Goal: Information Seeking & Learning: Learn about a topic

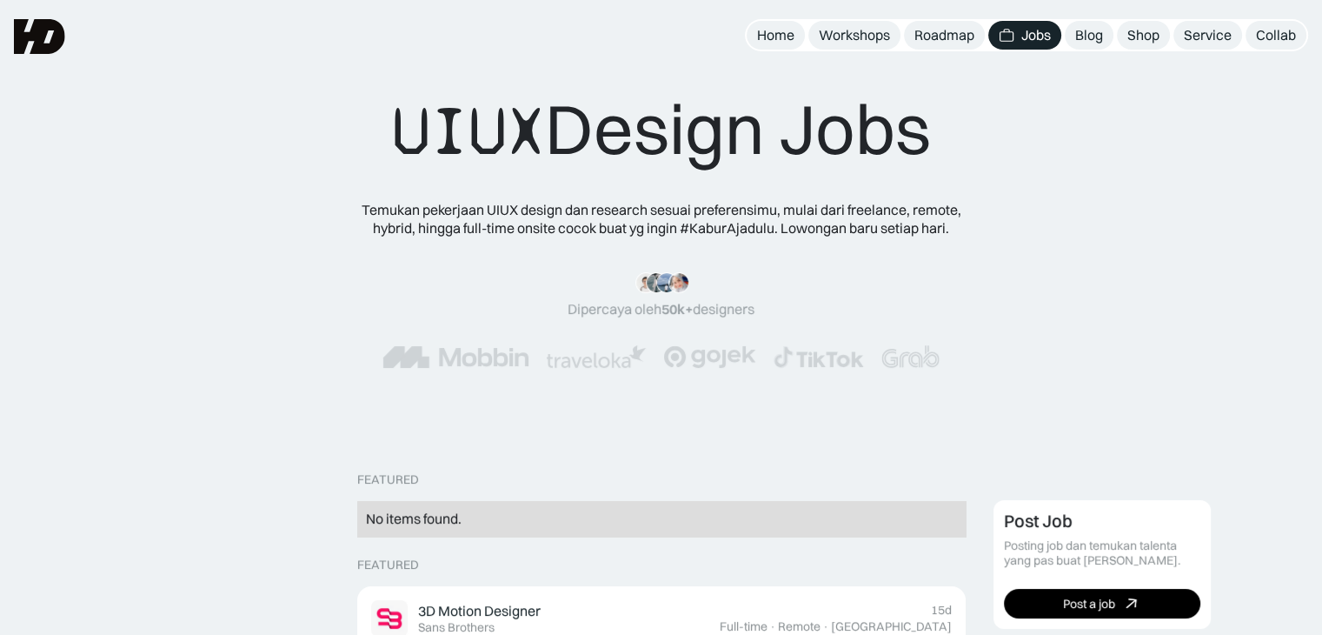
click at [1022, 24] on link "Jobs" at bounding box center [1024, 35] width 73 height 29
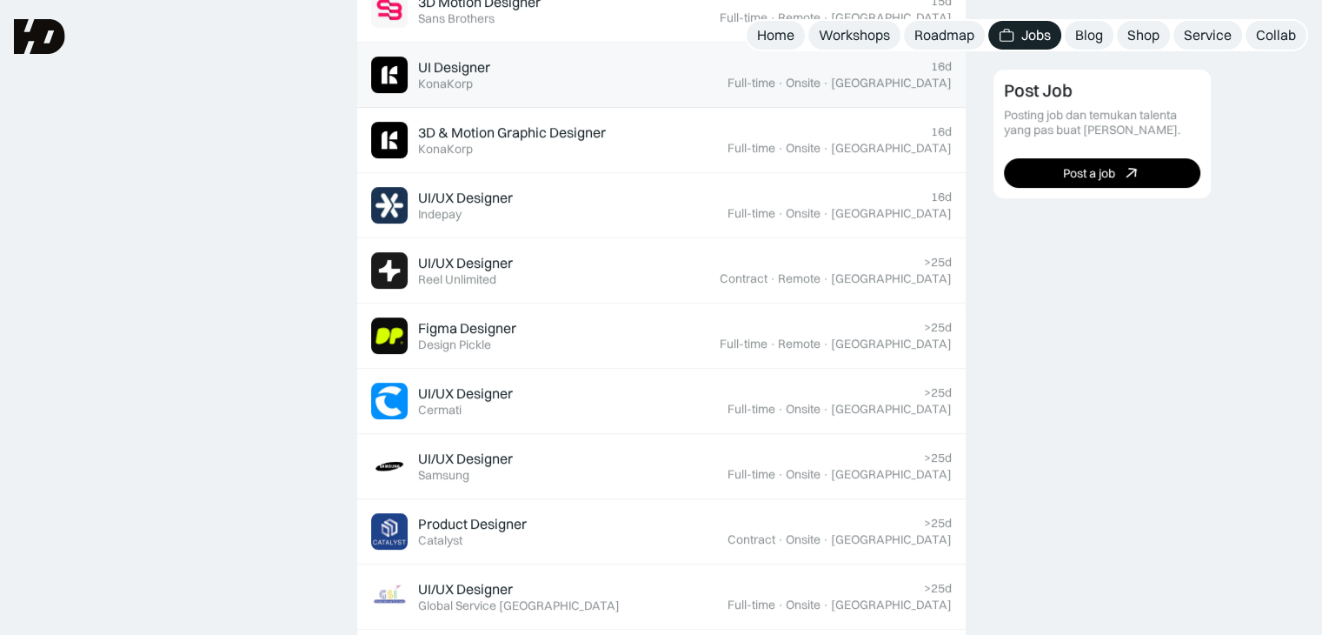
scroll to position [522, 0]
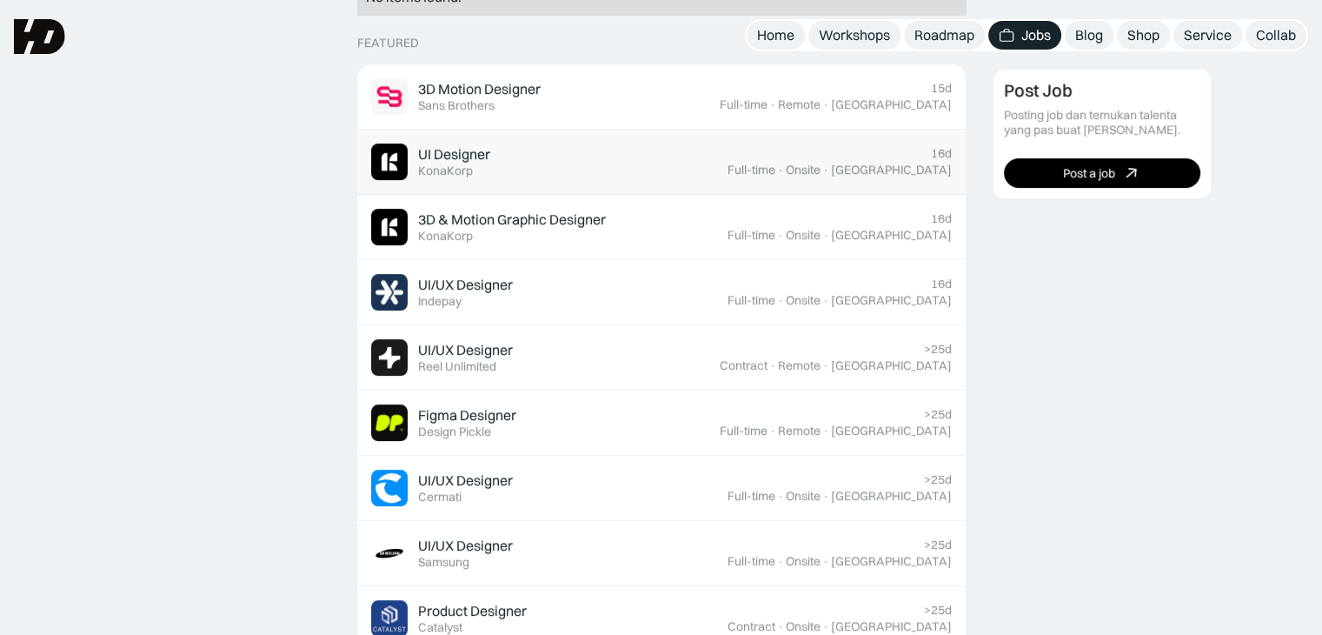
click at [619, 175] on div "UI Designer Featured KonaKorp" at bounding box center [549, 161] width 356 height 37
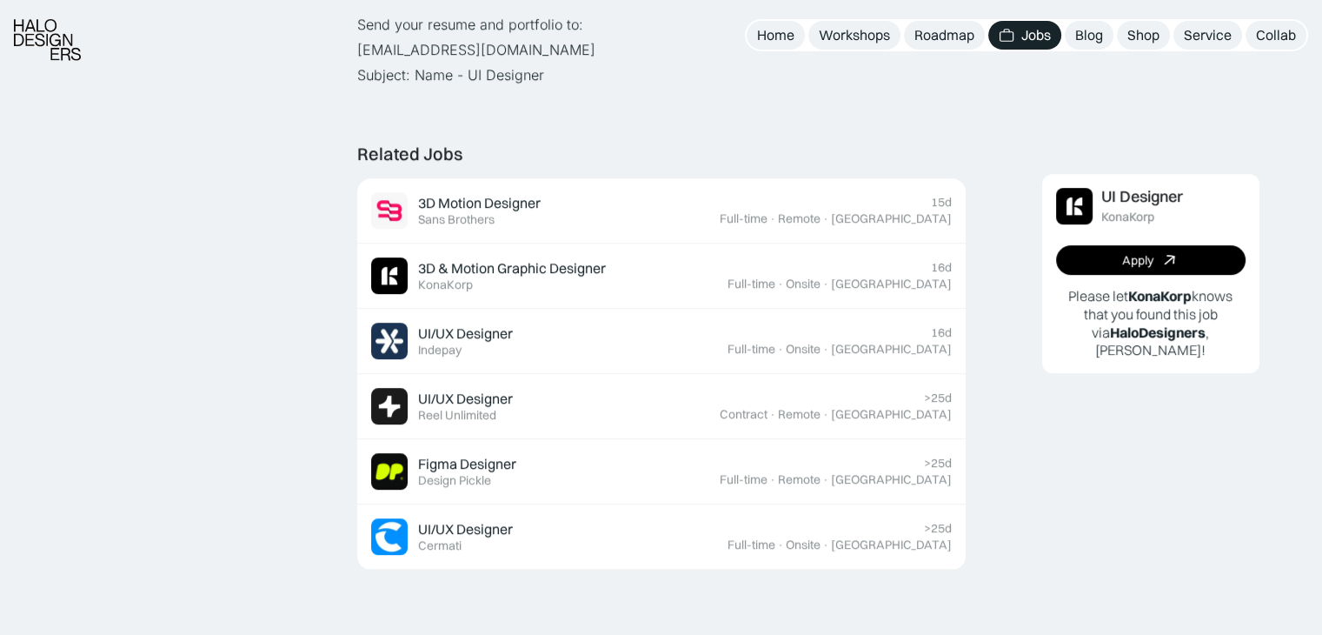
scroll to position [1130, 0]
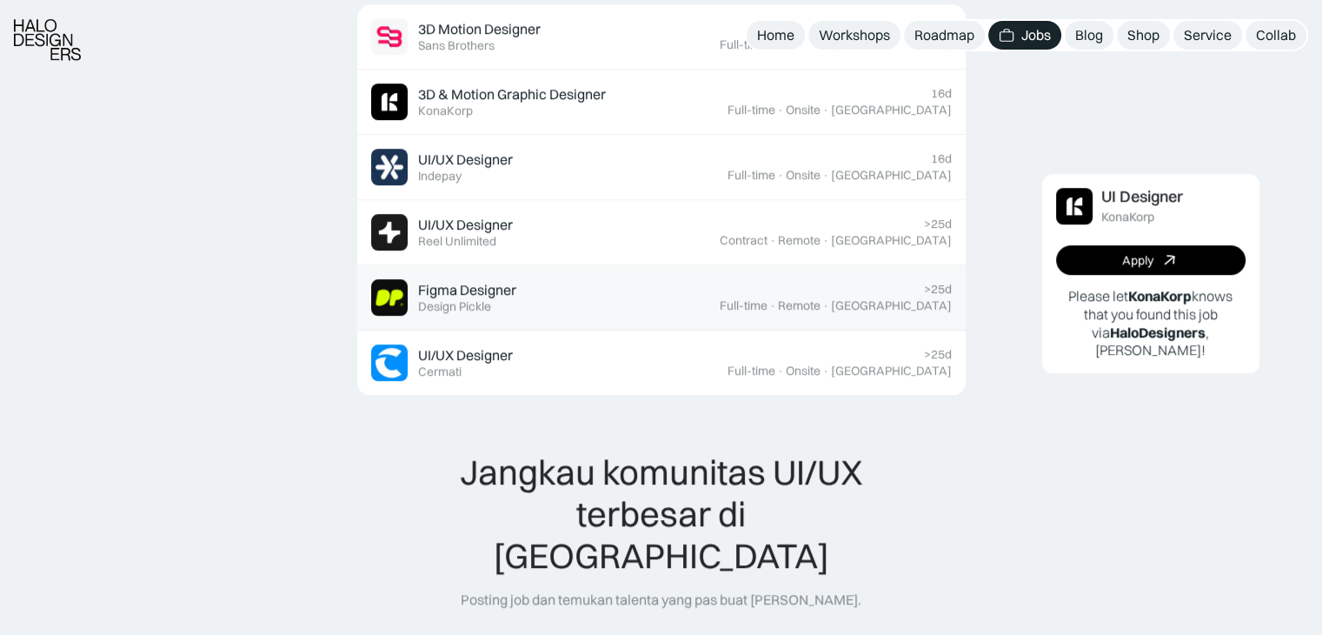
click at [595, 301] on div "Figma Designer Featured Design Pickle" at bounding box center [545, 297] width 349 height 37
